Goal: Find specific page/section: Find specific page/section

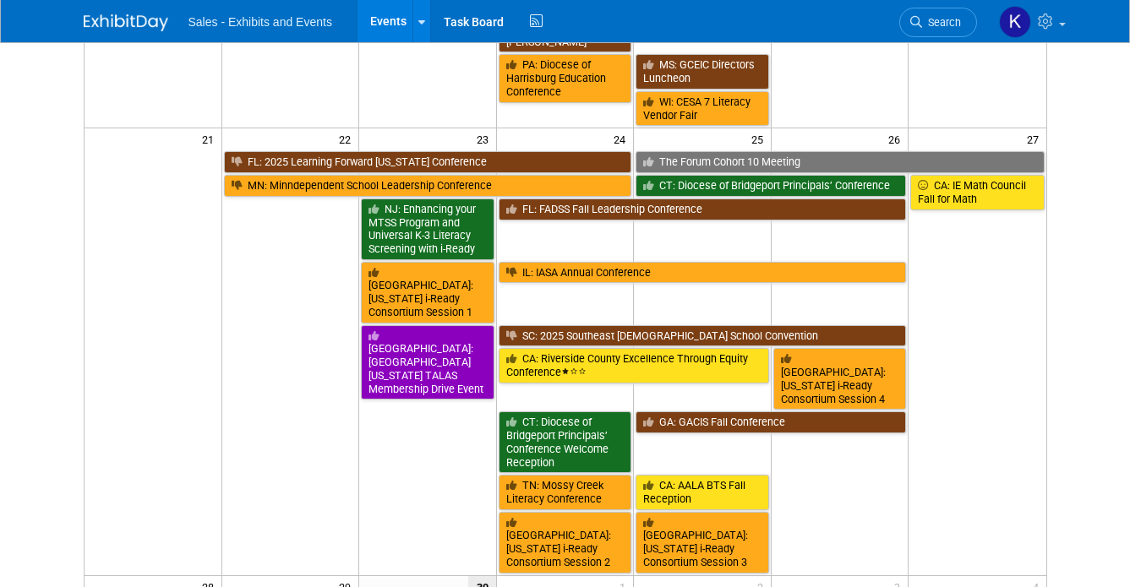
scroll to position [695, 0]
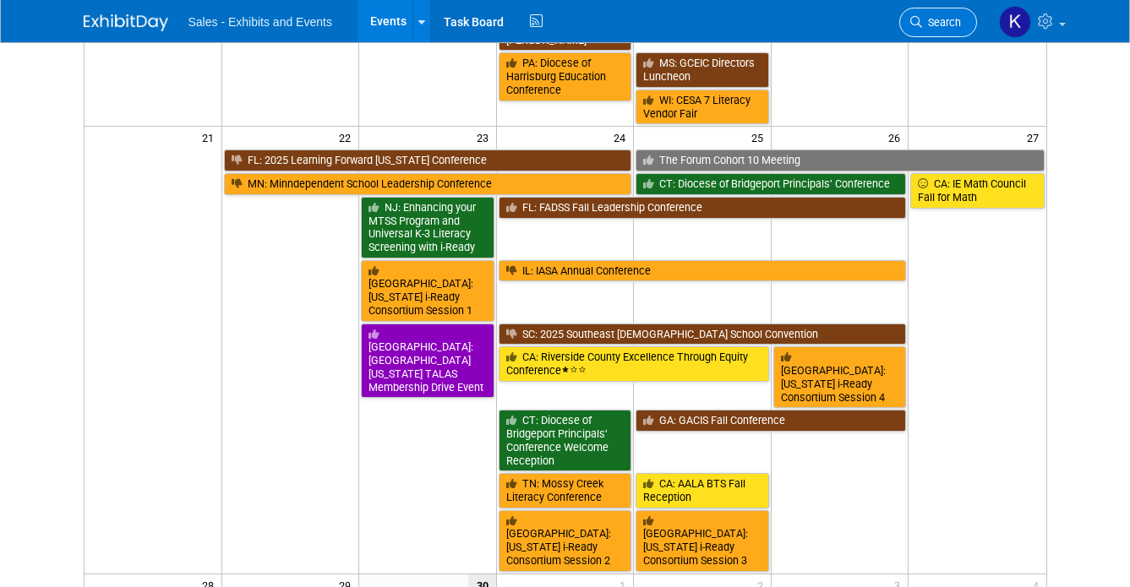
click at [931, 19] on span "Search" at bounding box center [941, 22] width 39 height 13
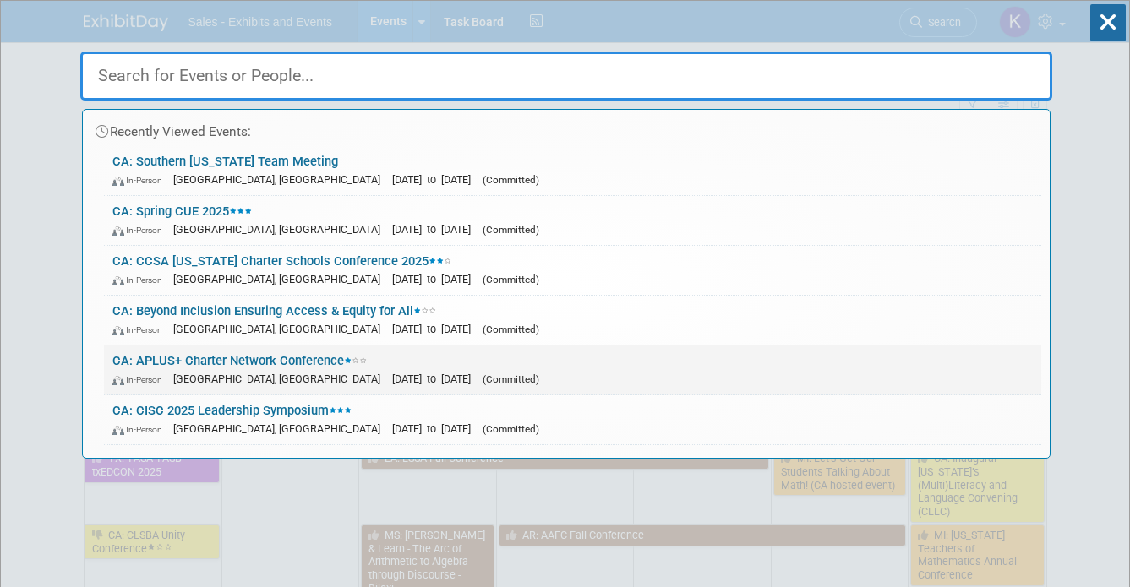
click at [341, 372] on div "In-Person [GEOGRAPHIC_DATA], [GEOGRAPHIC_DATA] [DATE] to [DATE] (Committed)" at bounding box center [572, 379] width 920 height 18
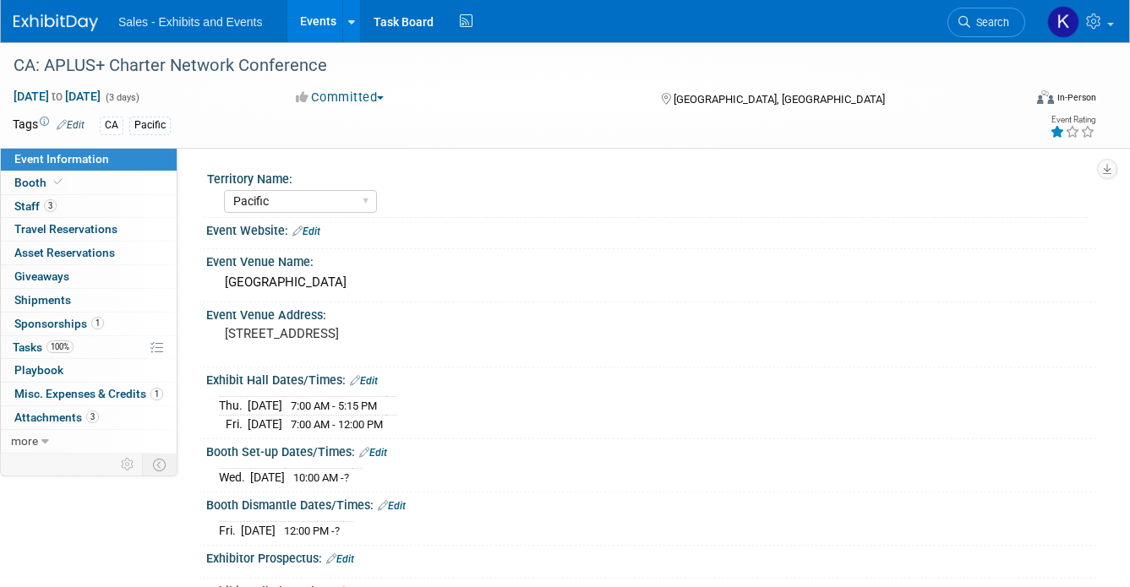
select select "Pacific"
click at [39, 204] on span "Staff 3" at bounding box center [35, 206] width 42 height 14
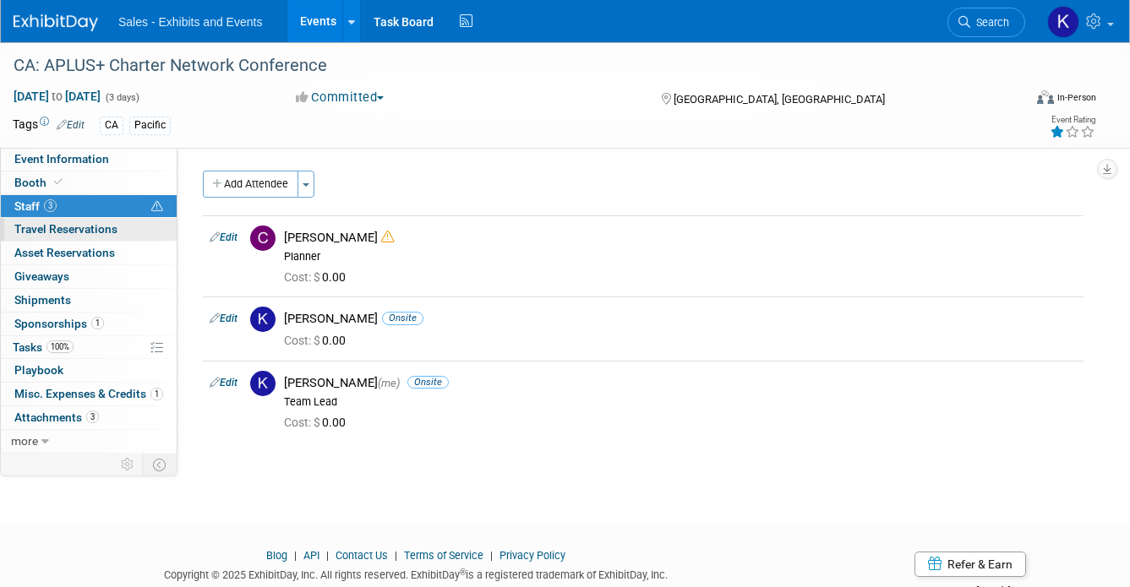
click at [46, 233] on span "Travel Reservations 0" at bounding box center [65, 229] width 103 height 14
